Goal: Contribute content: Add original content to the website for others to see

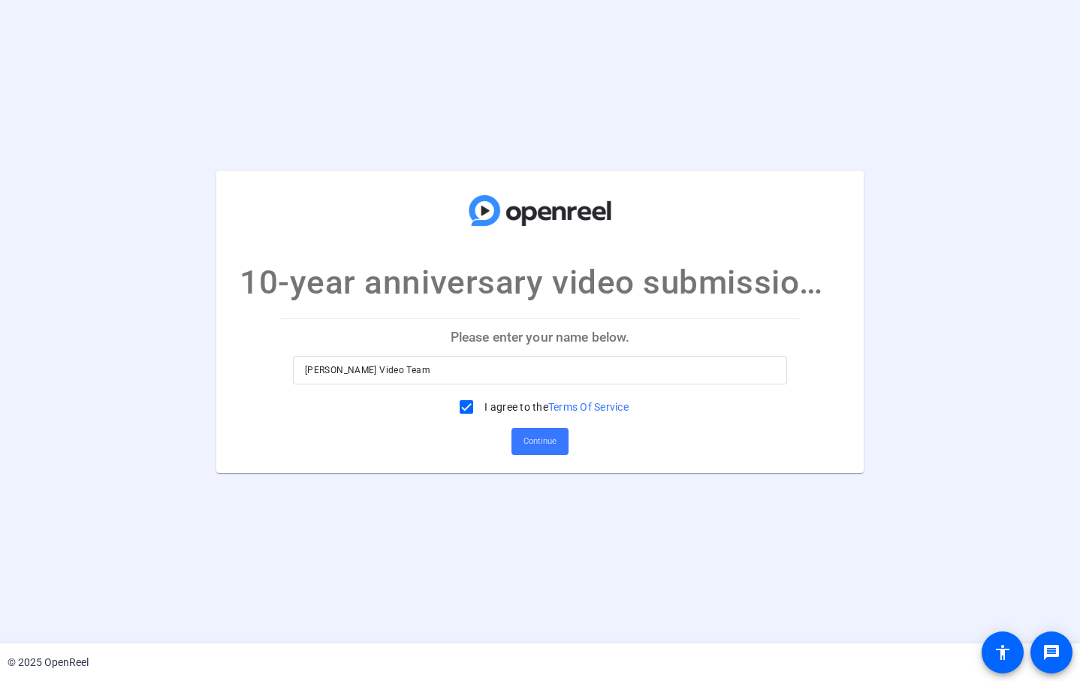
click at [522, 369] on input "Reingold Video Team" at bounding box center [540, 370] width 470 height 18
click at [509, 367] on input "Reingold Video Team" at bounding box center [540, 370] width 470 height 18
click at [490, 369] on input "Eunice Shin" at bounding box center [540, 370] width 470 height 18
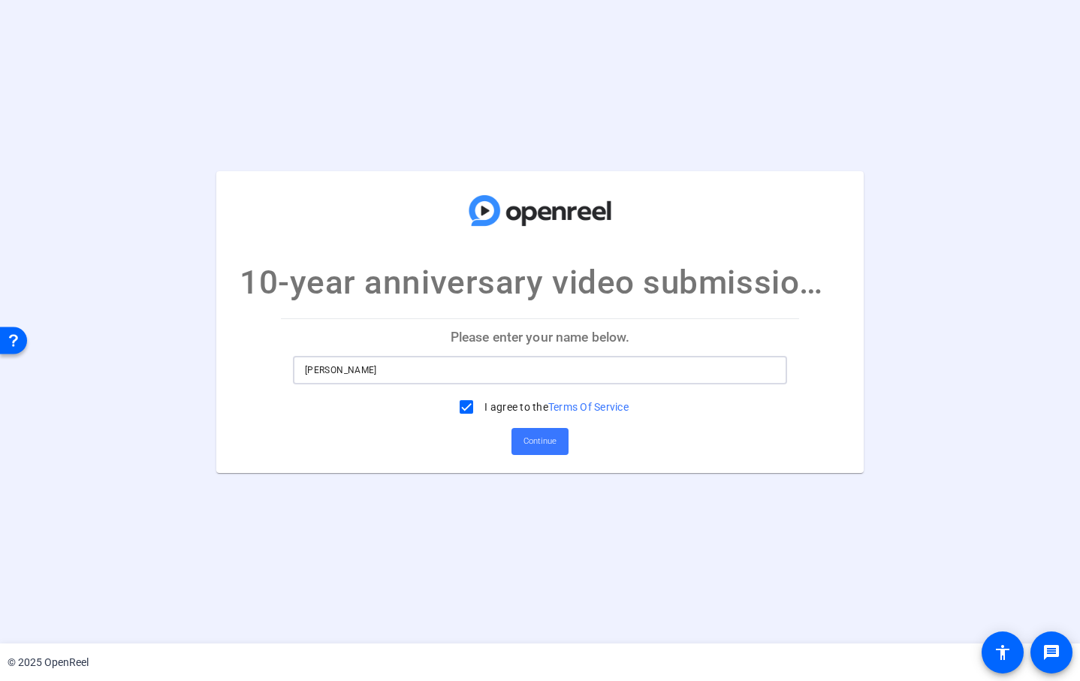
click at [490, 369] on input "Eunice Shin" at bounding box center [540, 370] width 470 height 18
type input "Test"
click at [548, 443] on span "Continue" at bounding box center [540, 441] width 33 height 23
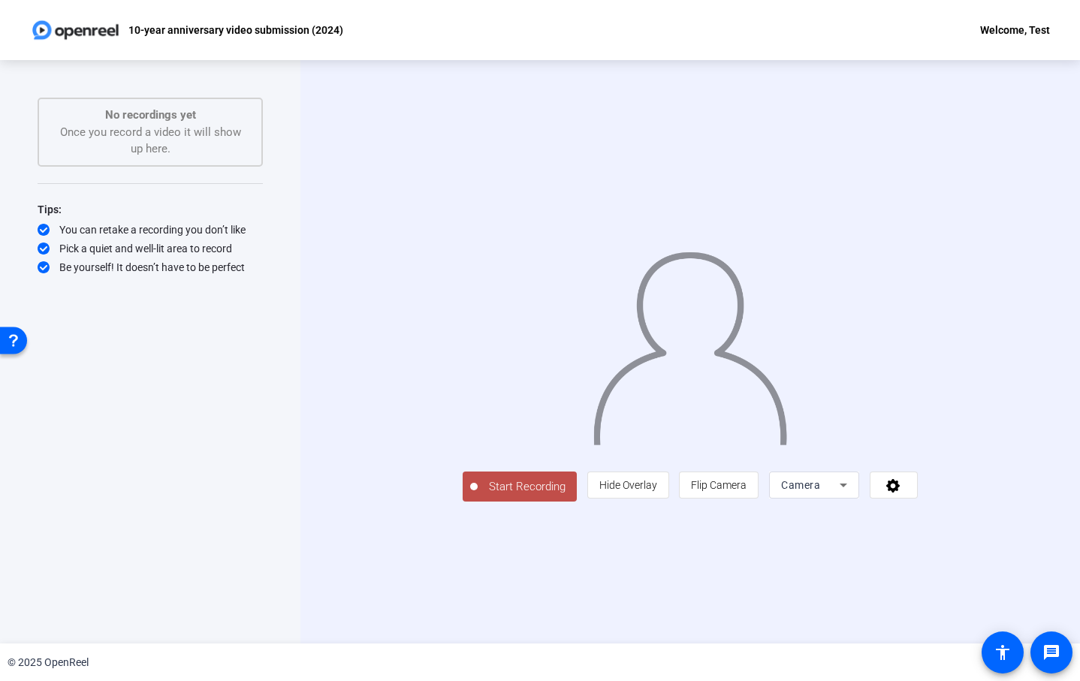
click at [478, 496] on span "Start Recording" at bounding box center [527, 486] width 99 height 17
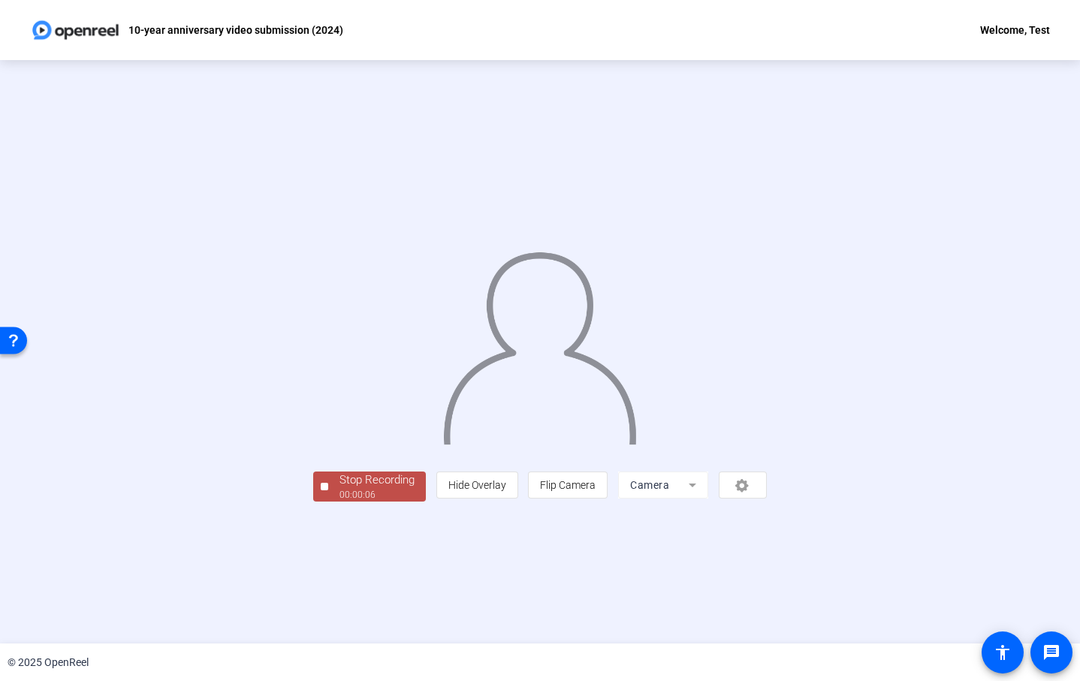
click at [321, 491] on div at bounding box center [325, 487] width 8 height 8
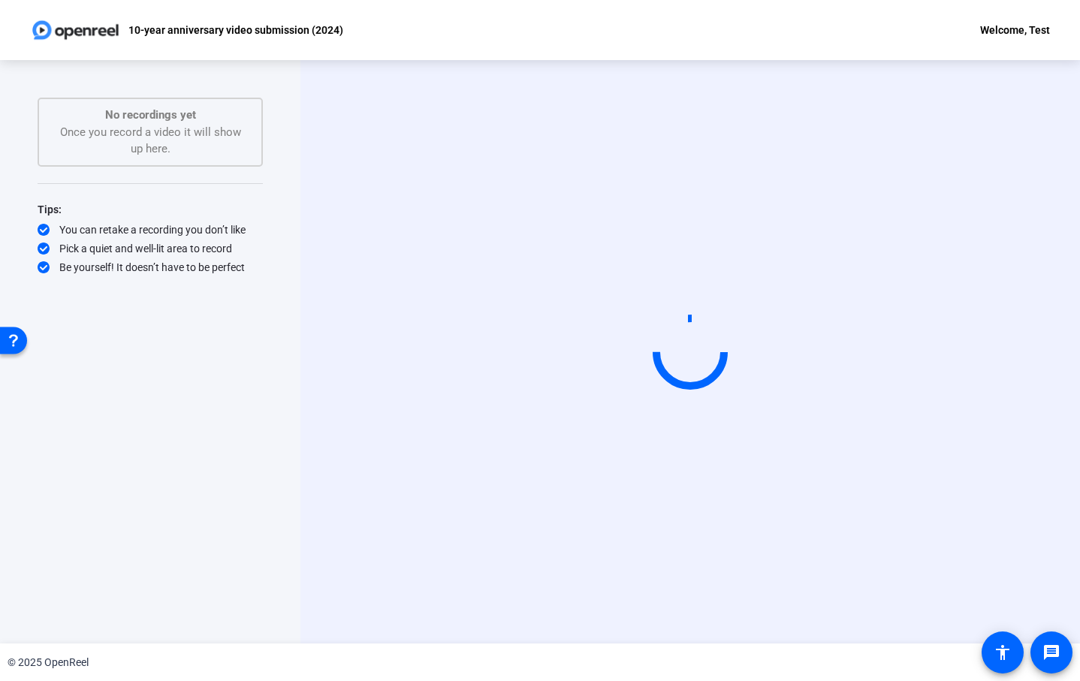
click at [192, 128] on div "No recordings yet Once you record a video it will show up here." at bounding box center [150, 132] width 192 height 51
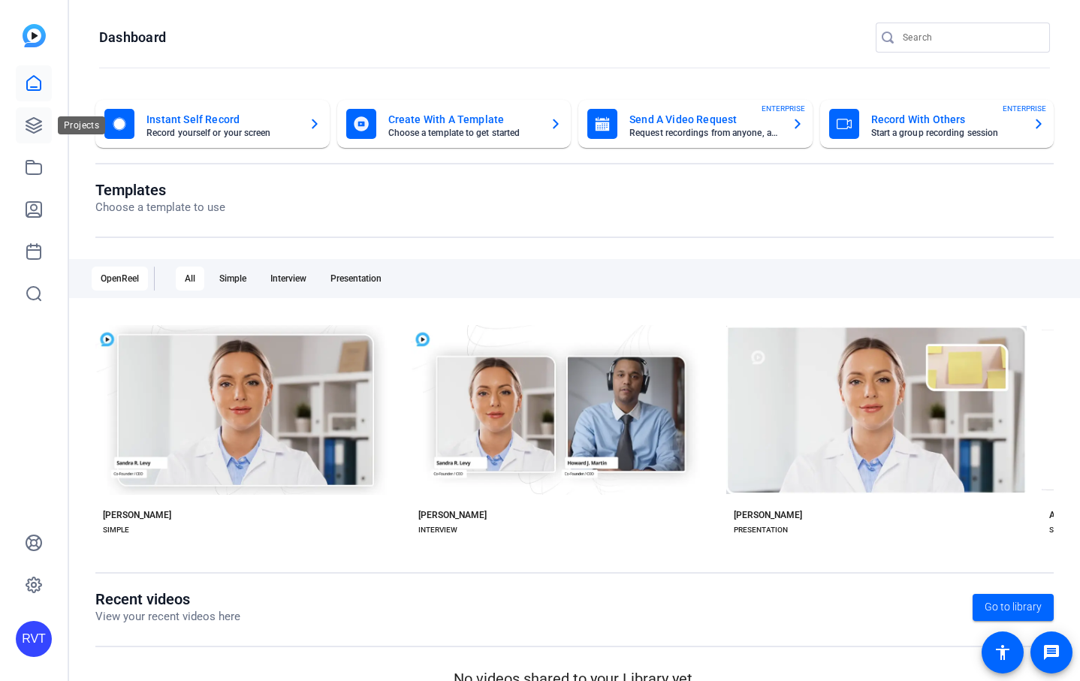
click at [29, 122] on icon at bounding box center [33, 125] width 15 height 15
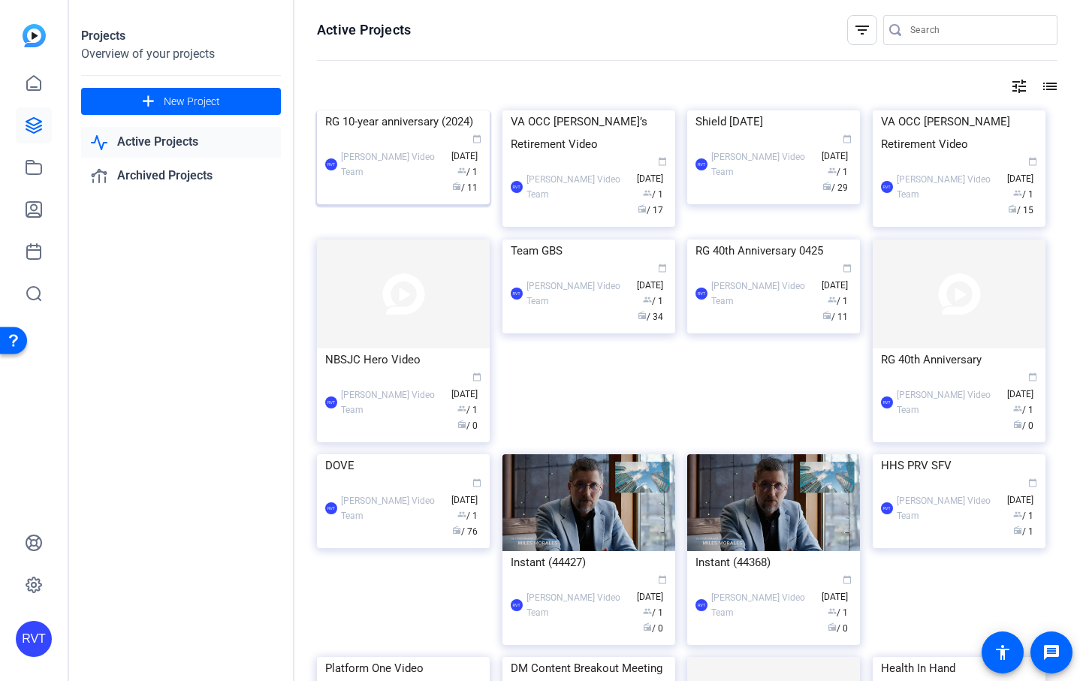
click at [387, 196] on div "RVT Reingold Video Team calendar_today Sep 15 group / 1 radio / 11" at bounding box center [403, 164] width 156 height 63
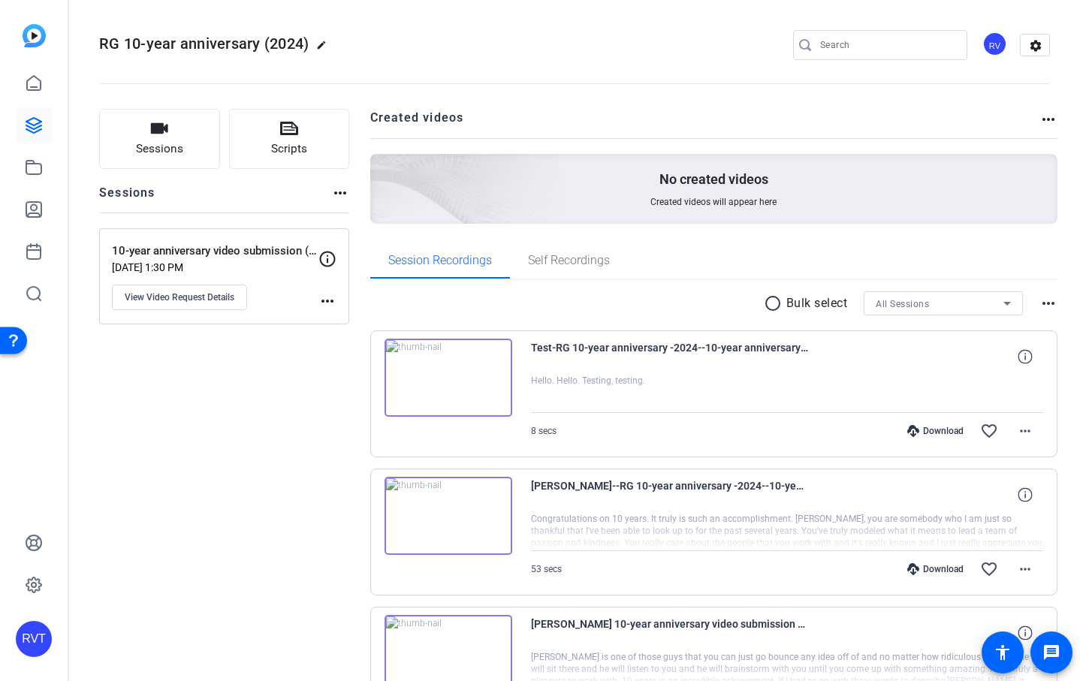
click at [451, 377] on img at bounding box center [449, 378] width 128 height 78
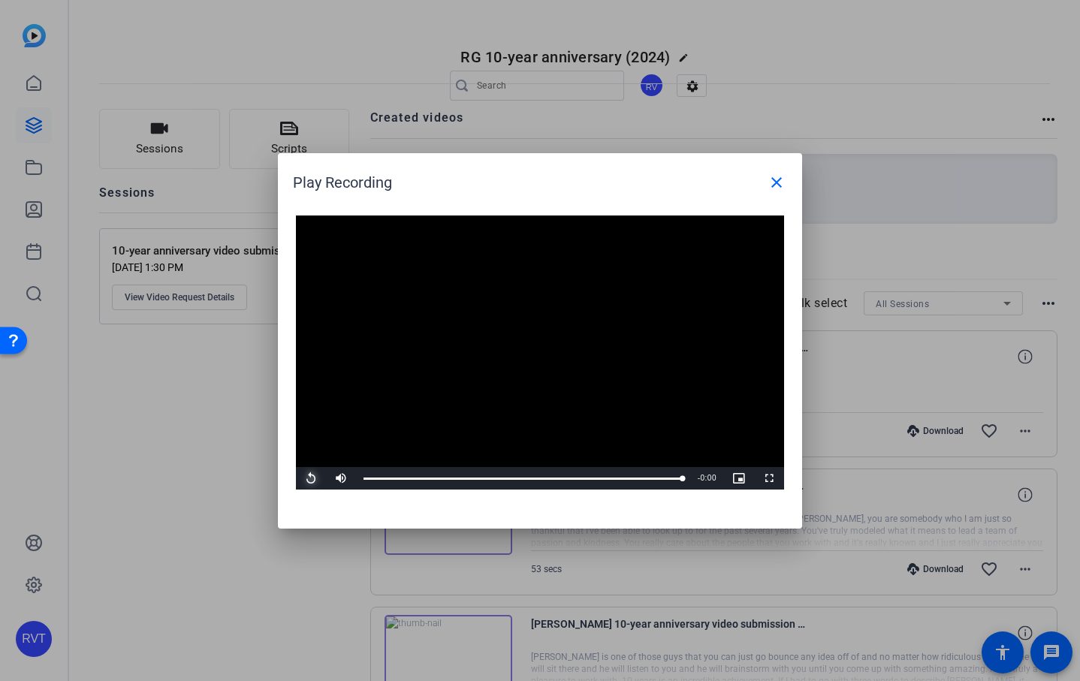
click at [311, 478] on span "Video Player" at bounding box center [311, 478] width 30 height 0
click at [775, 175] on mat-icon "close" at bounding box center [777, 183] width 18 height 18
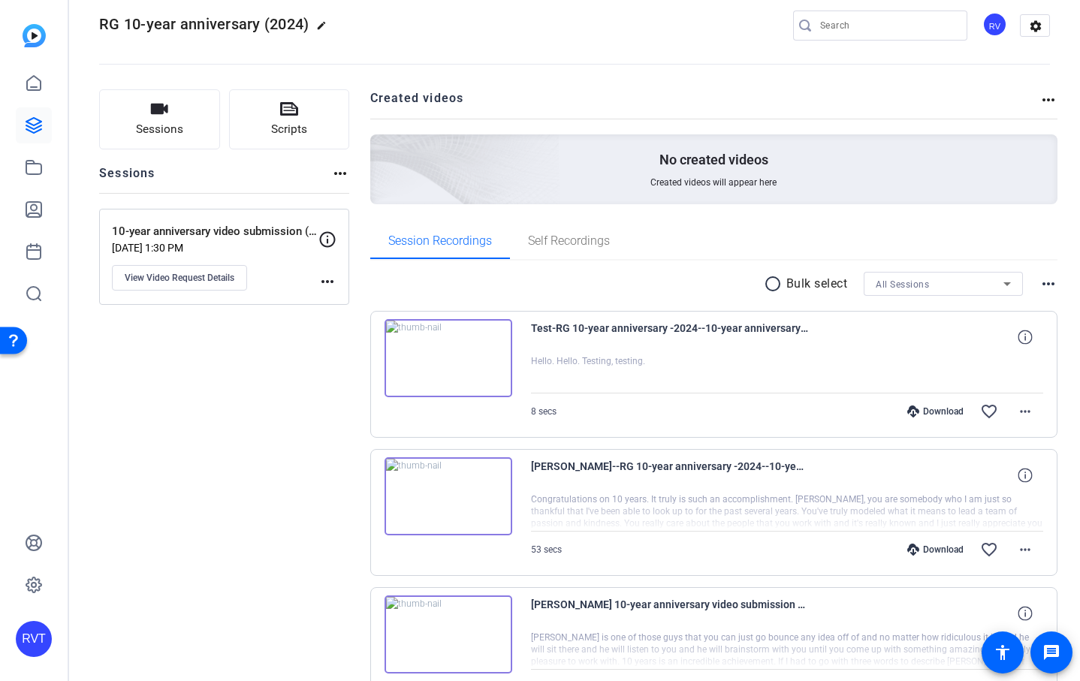
scroll to position [12, 0]
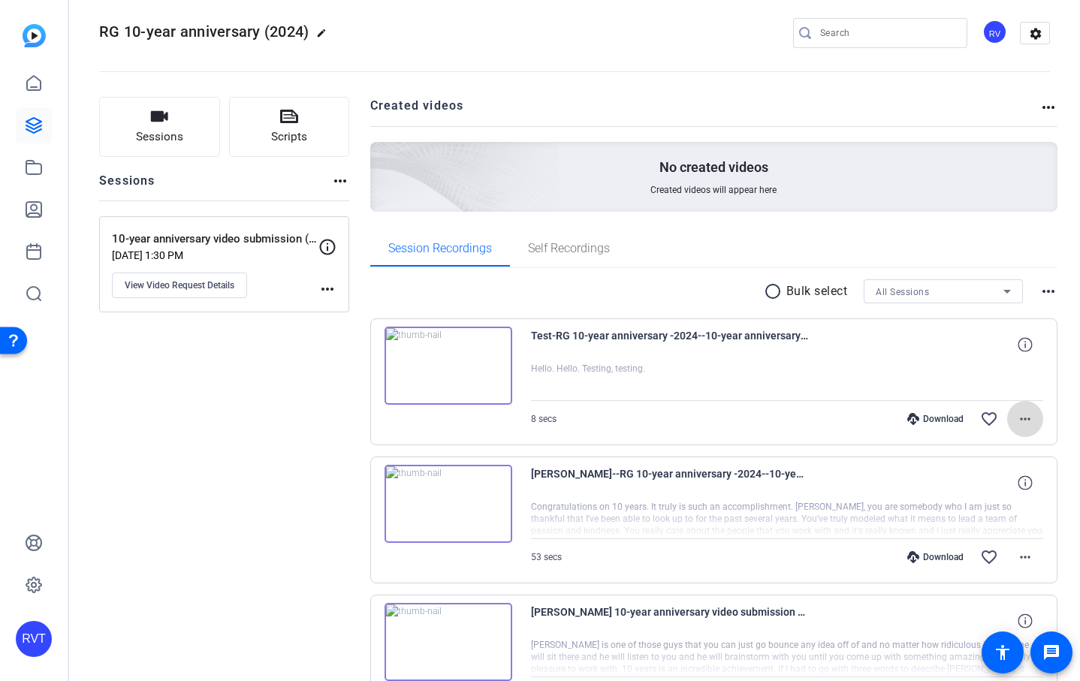
click at [1021, 421] on mat-icon "more_horiz" at bounding box center [1025, 419] width 18 height 18
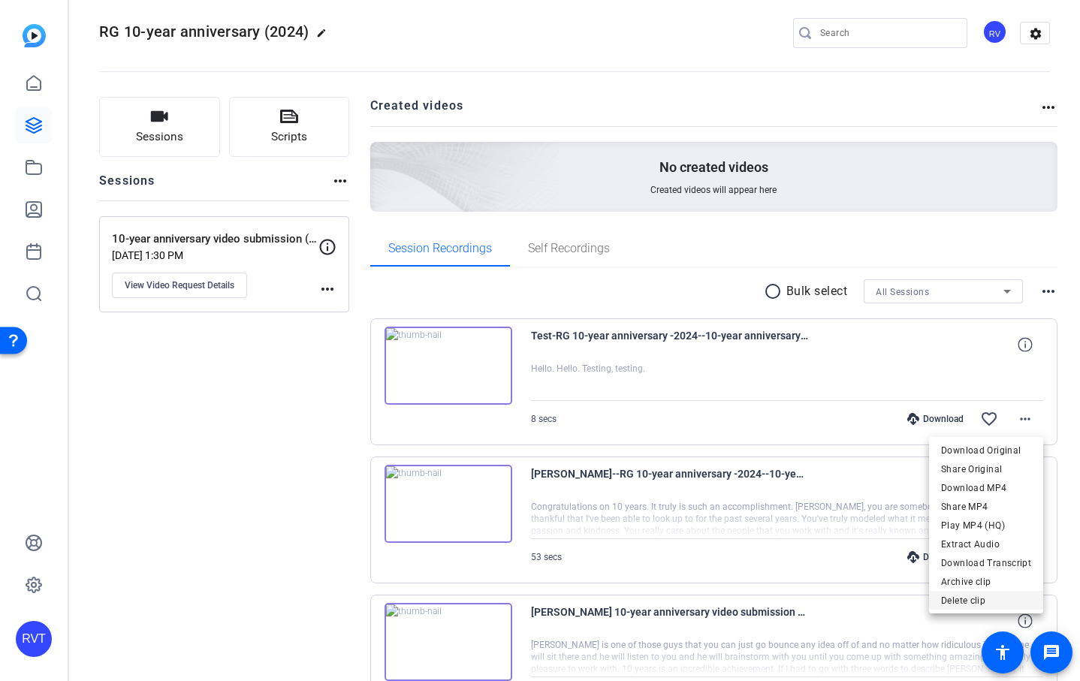
click at [978, 602] on span "Delete clip" at bounding box center [986, 601] width 90 height 18
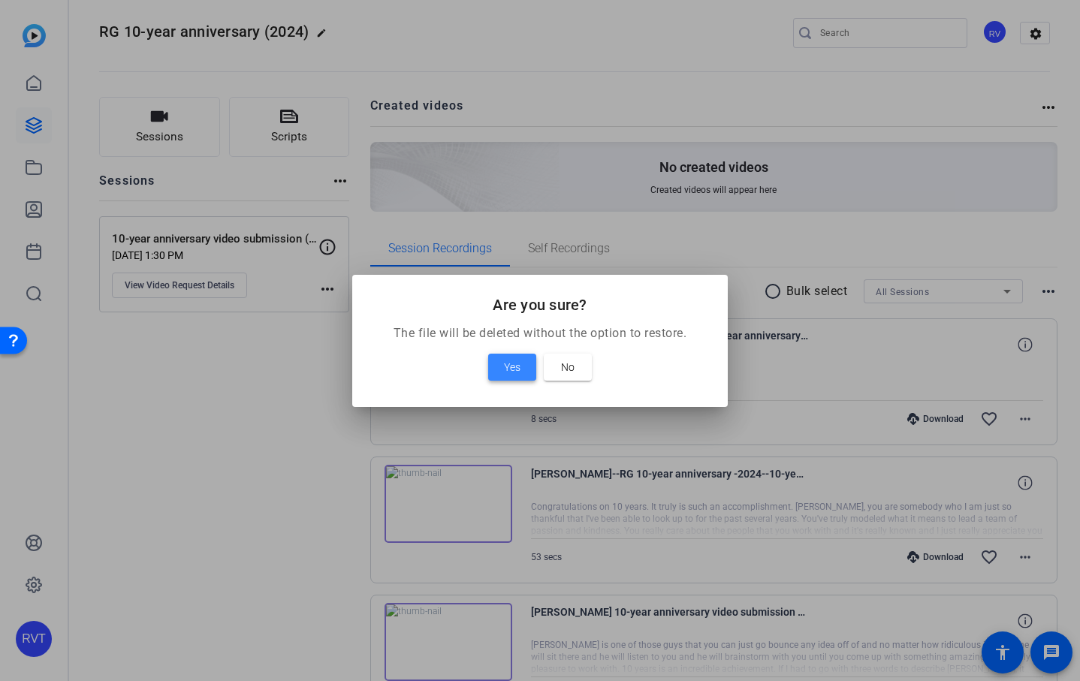
click at [512, 364] on span "Yes" at bounding box center [512, 367] width 17 height 18
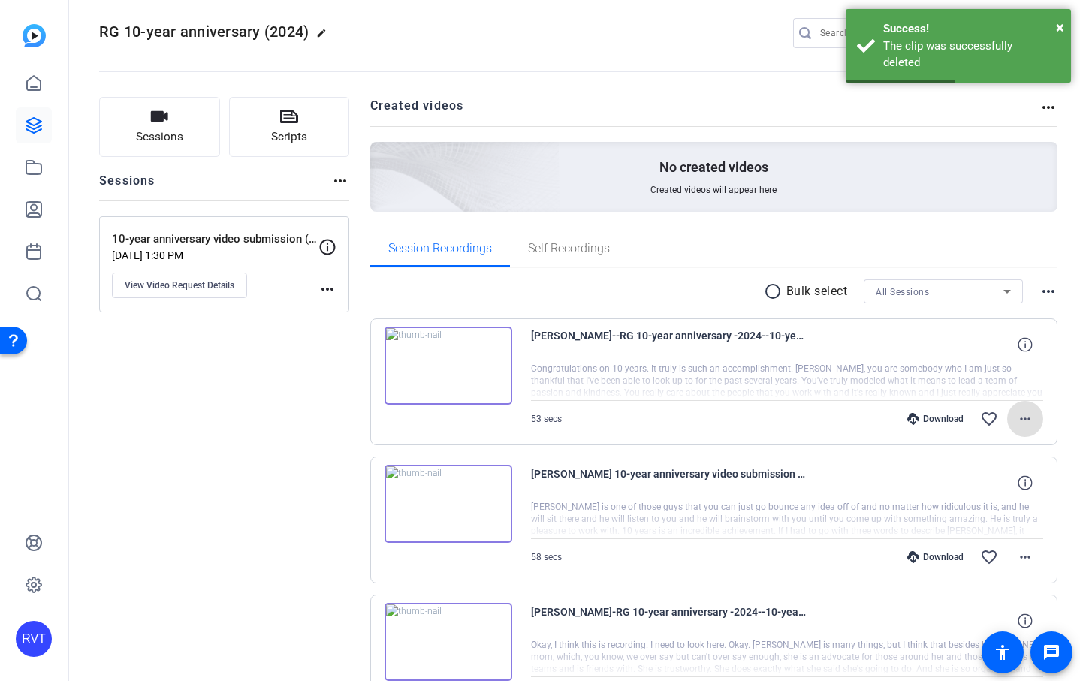
click at [321, 40] on mat-icon "edit" at bounding box center [325, 37] width 18 height 18
drag, startPoint x: 198, startPoint y: 32, endPoint x: 190, endPoint y: 38, distance: 9.8
click at [190, 38] on input "RG 10-year anniversary (2024)" at bounding box center [160, 33] width 98 height 18
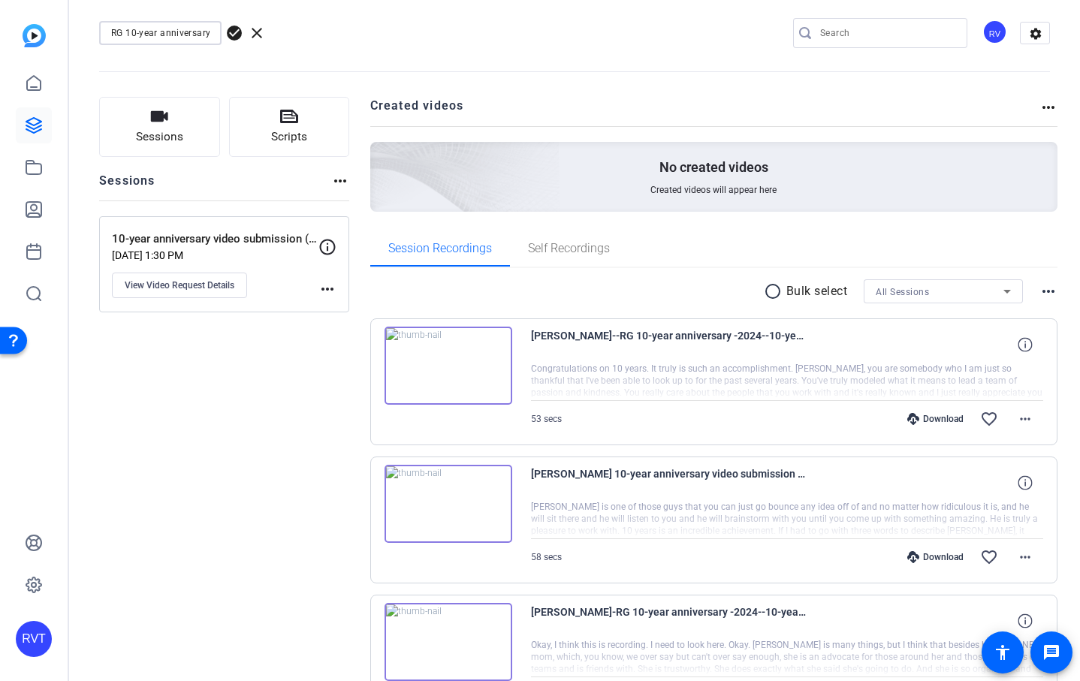
click at [190, 38] on input "RG 10-year anniversary (2024)" at bounding box center [160, 33] width 98 height 18
type input "RG 10-year anniversary (2025)"
click at [233, 30] on span "check_circle" at bounding box center [234, 33] width 18 height 18
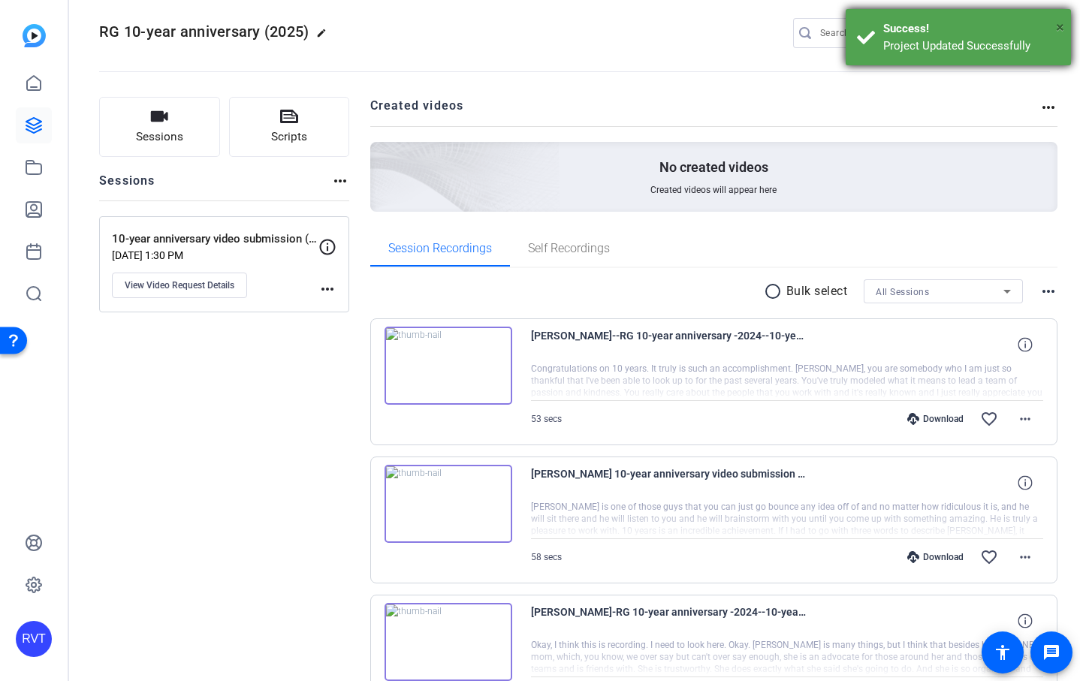
click at [1058, 26] on span "×" at bounding box center [1060, 27] width 8 height 18
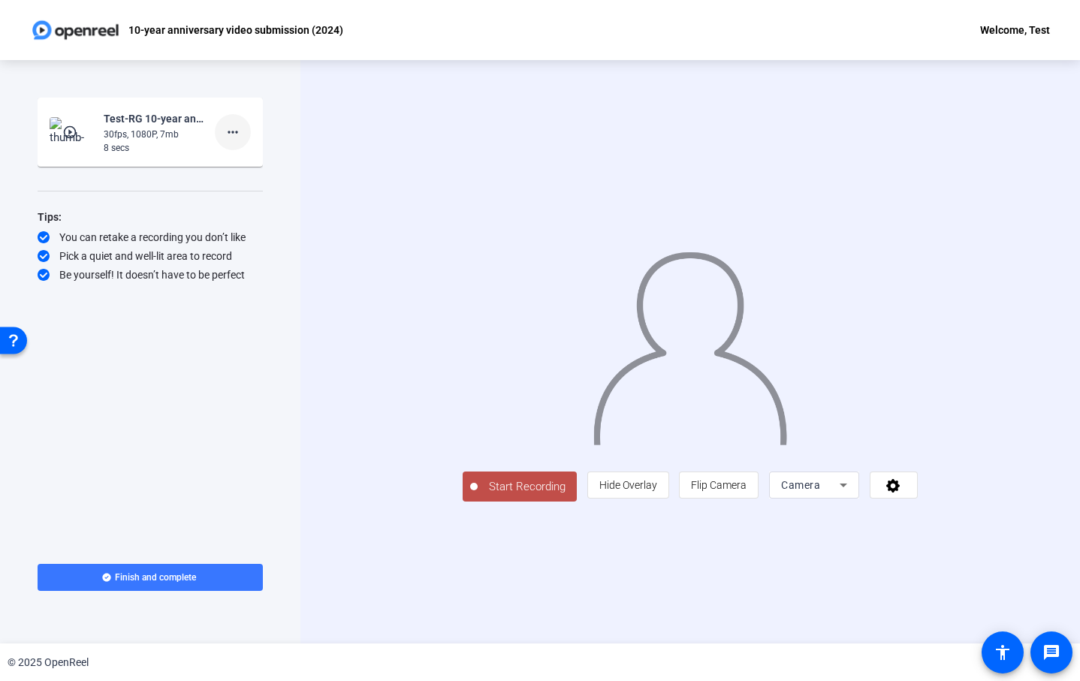
click at [228, 134] on mat-icon "more_horiz" at bounding box center [233, 132] width 18 height 18
click at [228, 133] on div at bounding box center [540, 340] width 1080 height 681
click at [187, 576] on span "Finish and complete" at bounding box center [155, 578] width 81 height 12
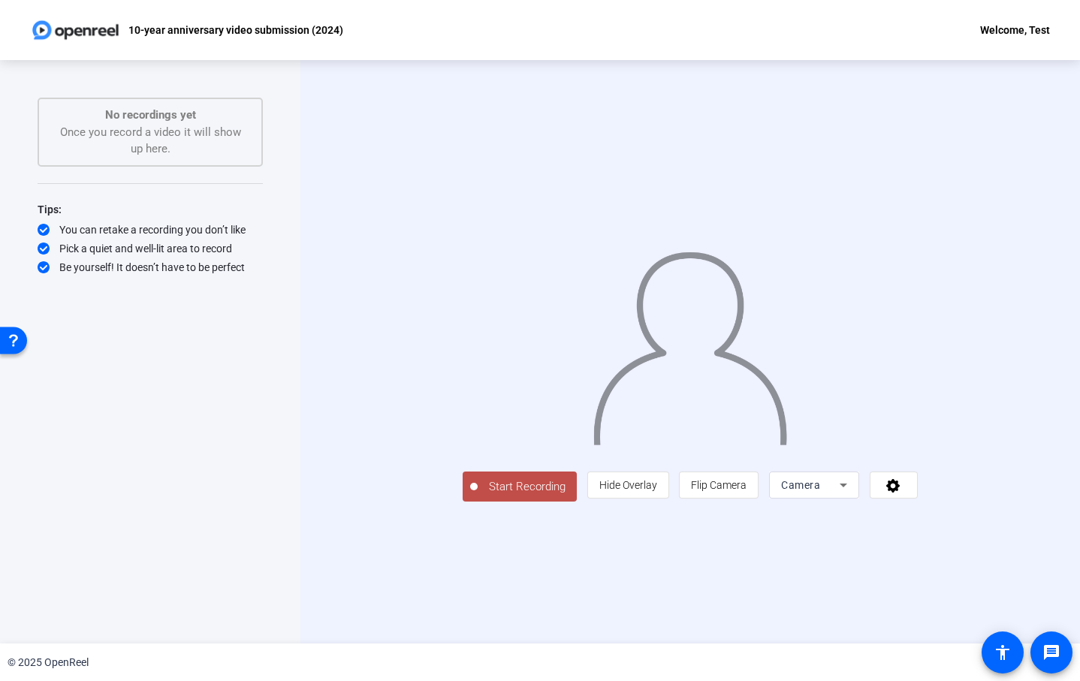
click at [86, 33] on img at bounding box center [75, 30] width 91 height 30
click at [47, 30] on img at bounding box center [75, 30] width 91 height 30
click at [478, 496] on span "Start Recording" at bounding box center [527, 486] width 99 height 17
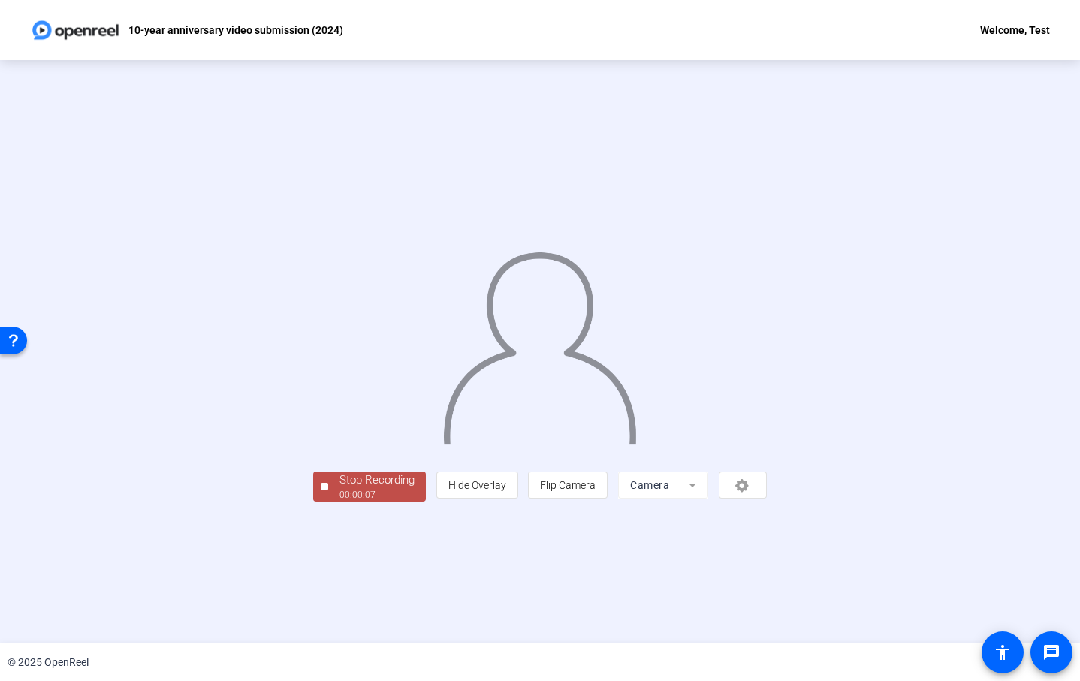
click at [328, 503] on span "Stop Recording 00:00:07" at bounding box center [377, 487] width 98 height 31
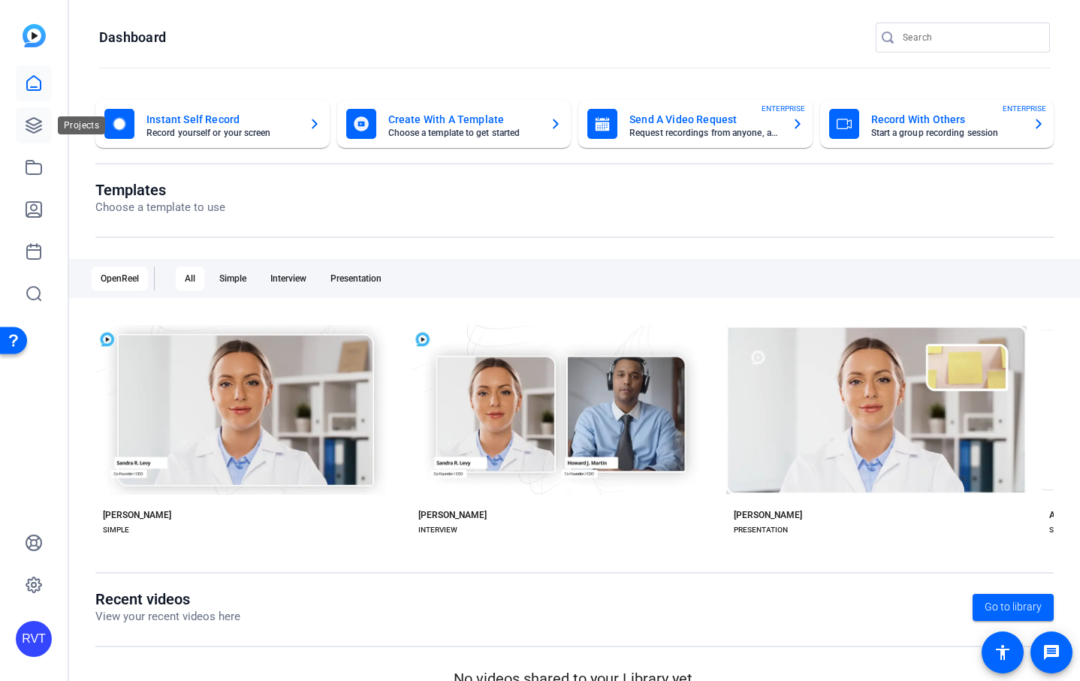
click at [40, 131] on icon at bounding box center [34, 125] width 18 height 18
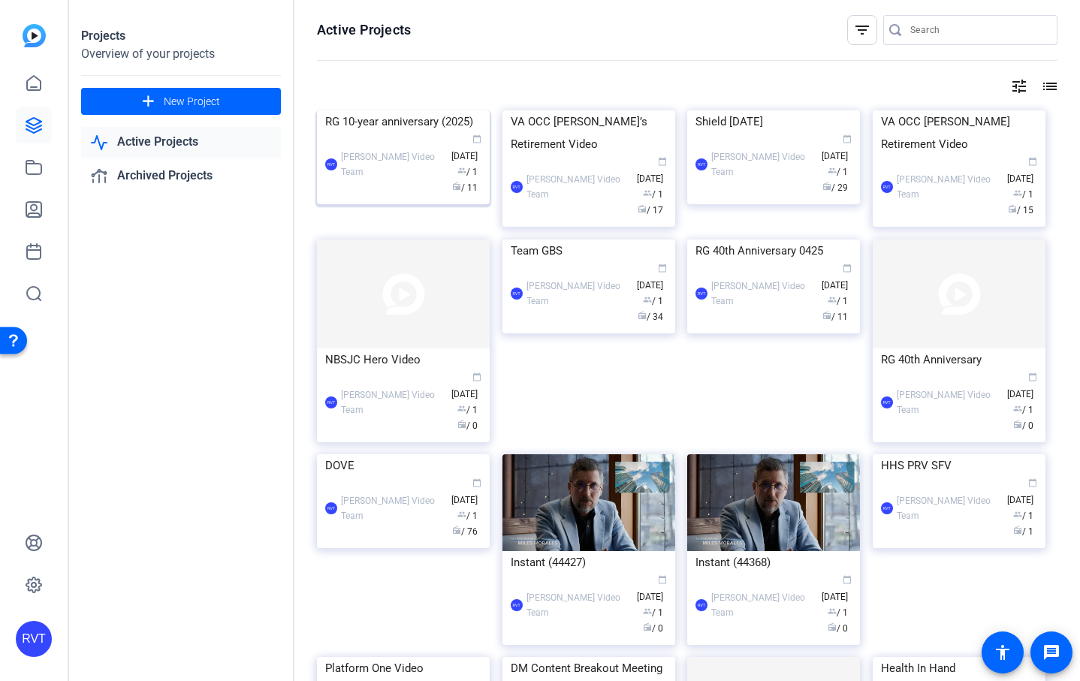
click at [430, 110] on img at bounding box center [403, 110] width 173 height 0
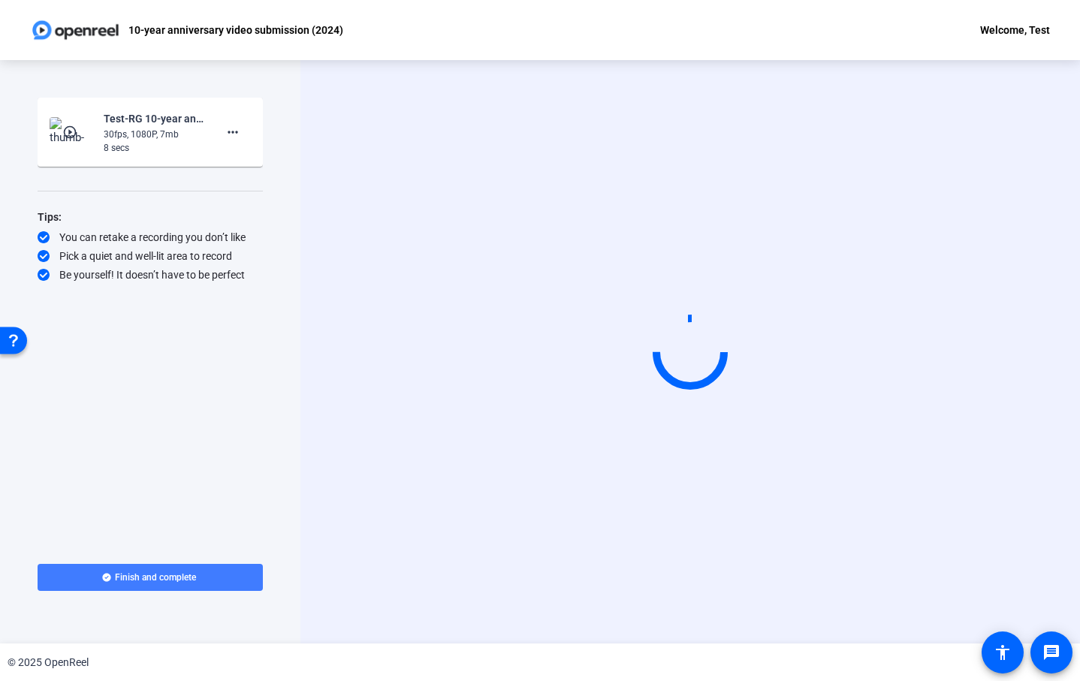
click at [207, 572] on span at bounding box center [150, 578] width 225 height 36
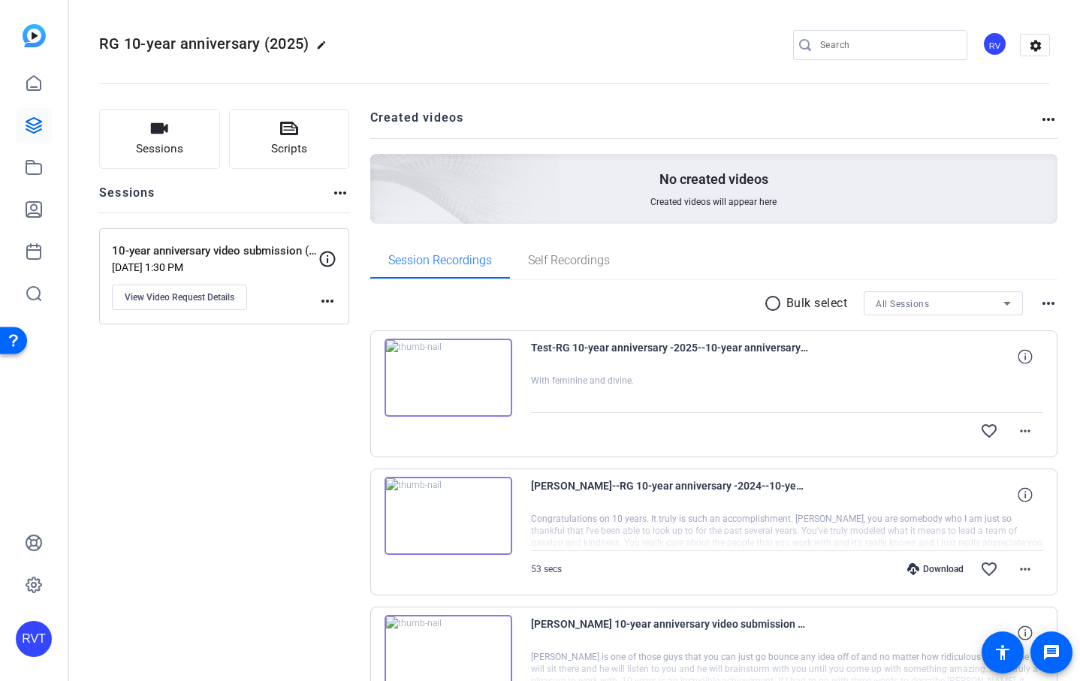
click at [457, 359] on img at bounding box center [449, 378] width 128 height 78
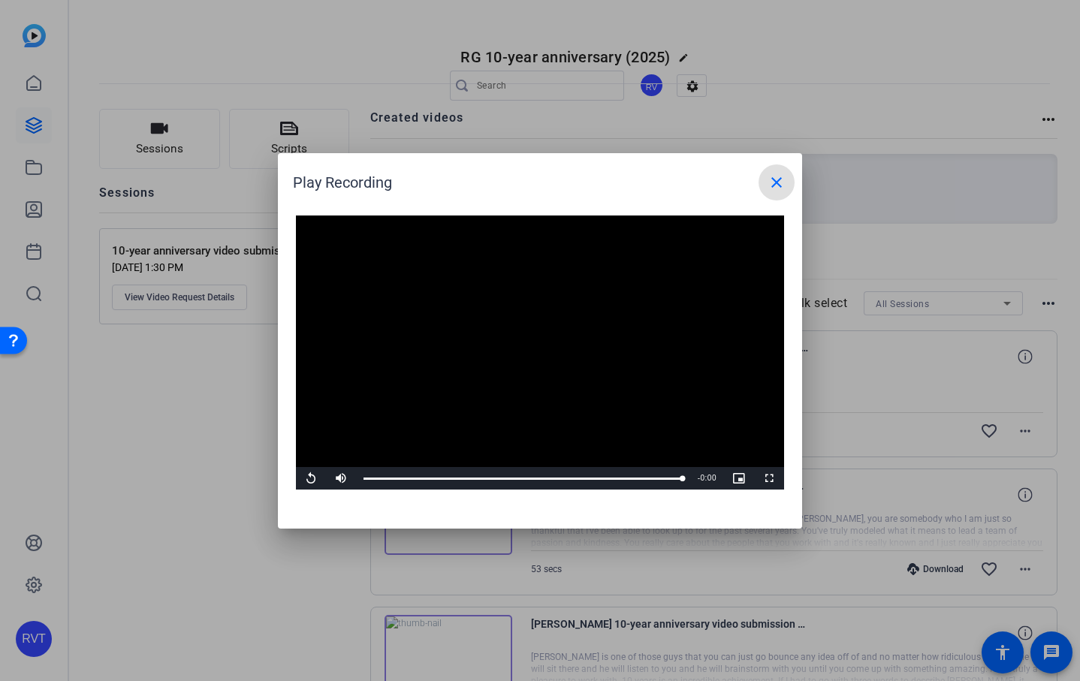
click at [776, 177] on mat-icon "close" at bounding box center [777, 183] width 18 height 18
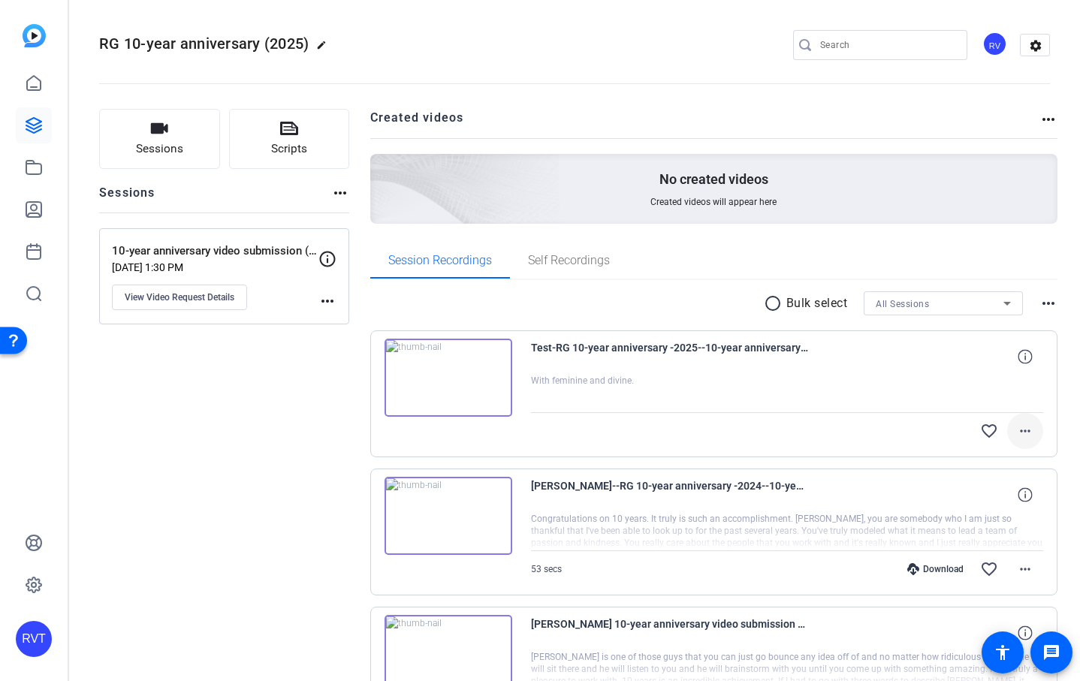
click at [1031, 430] on mat-icon "more_horiz" at bounding box center [1025, 431] width 18 height 18
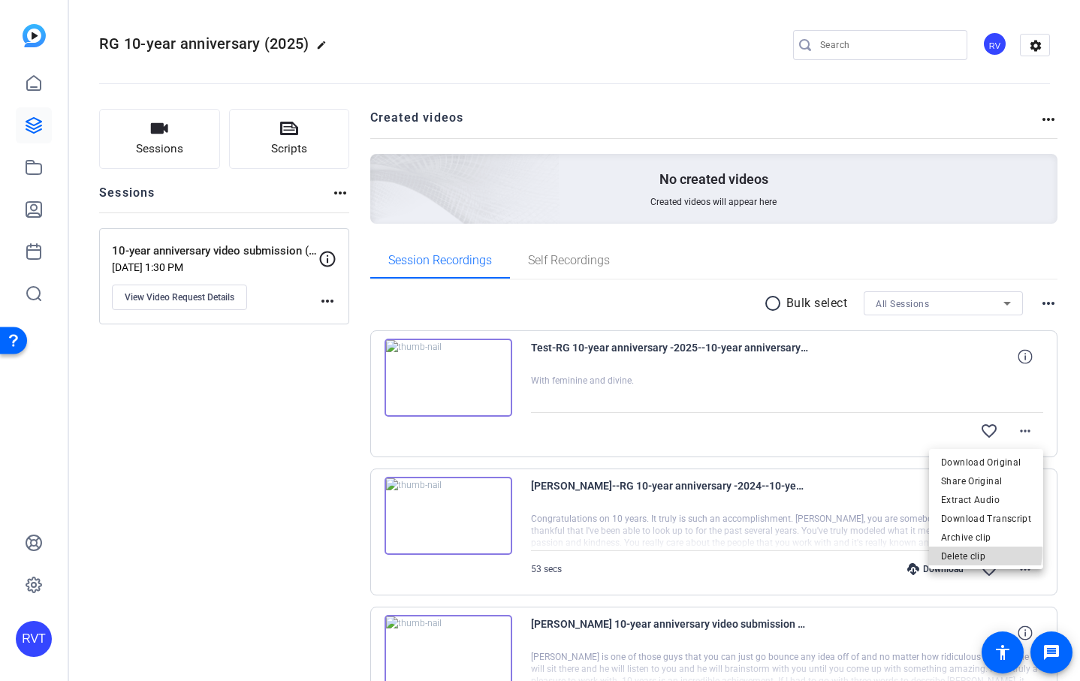
click at [980, 551] on span "Delete clip" at bounding box center [986, 557] width 90 height 18
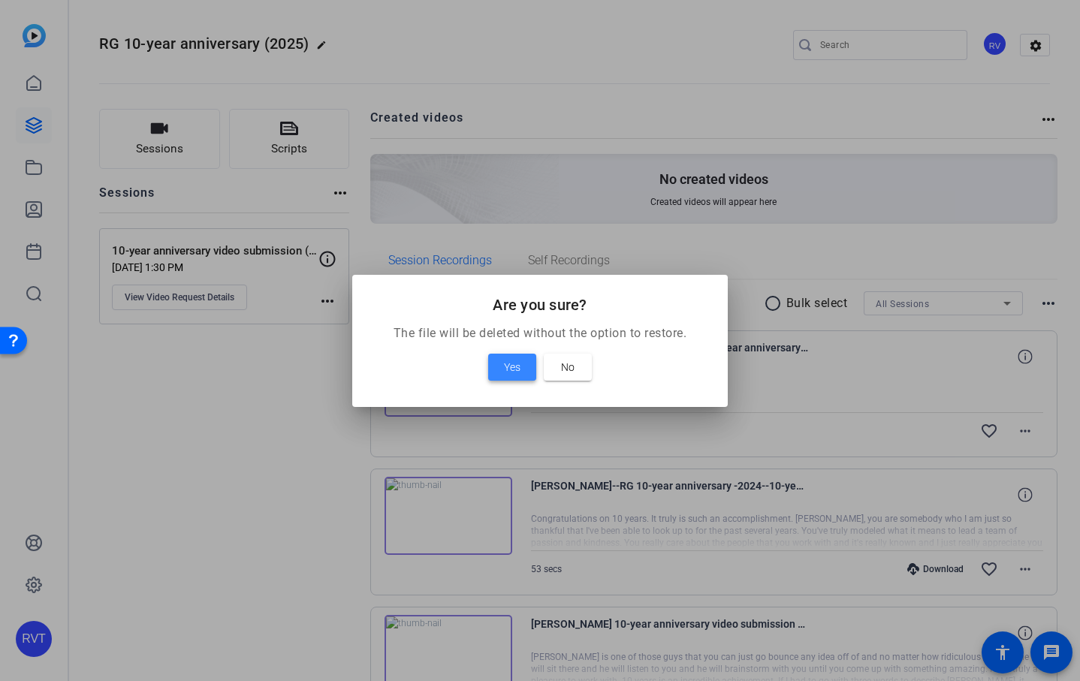
click at [527, 368] on span at bounding box center [512, 367] width 48 height 36
